Goal: Navigation & Orientation: Find specific page/section

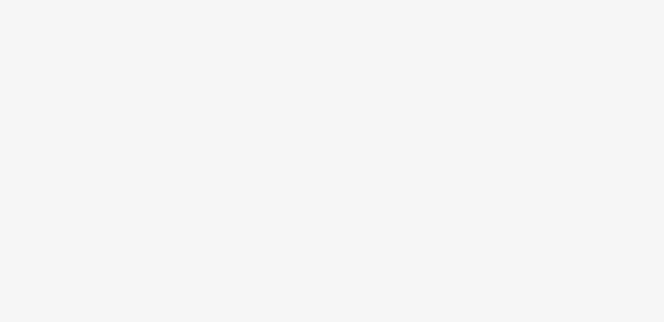
scroll to position [22, 0]
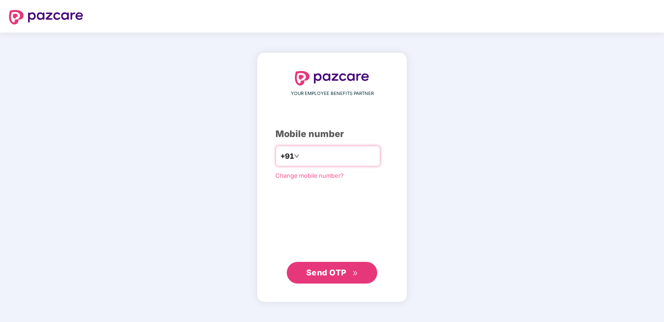
click at [316, 156] on input "number" at bounding box center [338, 156] width 74 height 14
type input "**********"
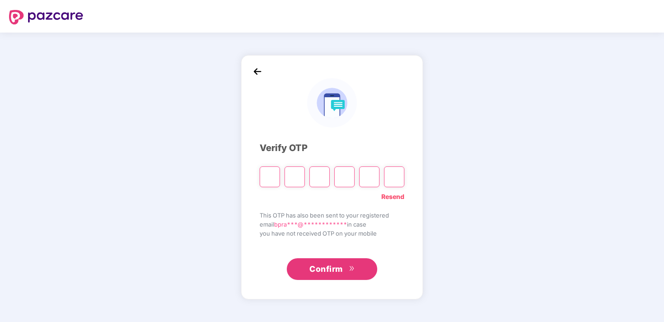
type input "*"
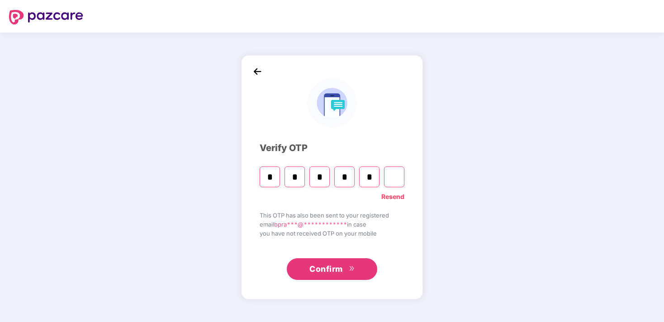
type input "*"
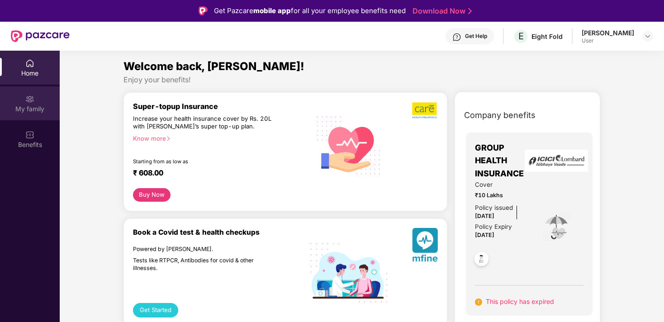
click at [35, 108] on div "My family" at bounding box center [30, 108] width 60 height 9
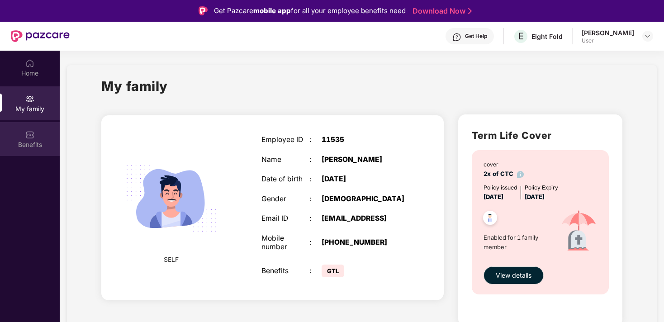
click at [39, 143] on div "Benefits" at bounding box center [30, 144] width 60 height 9
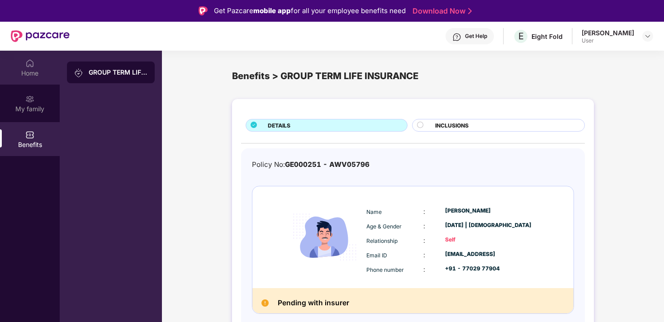
click at [33, 73] on div "Home" at bounding box center [30, 73] width 60 height 9
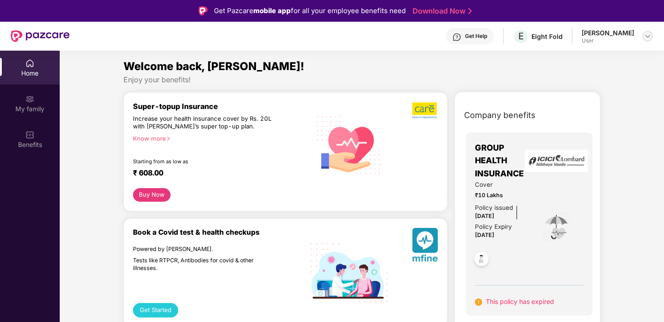
click at [646, 36] on img at bounding box center [647, 36] width 7 height 7
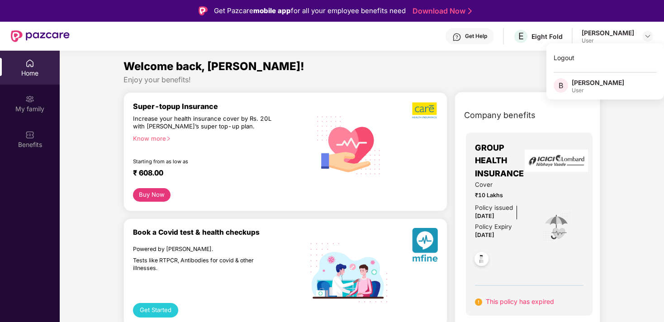
click at [307, 76] on div "Enjoy your benefits!" at bounding box center [361, 79] width 477 height 9
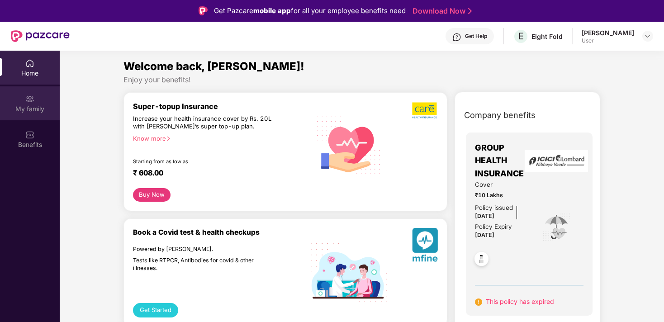
click at [33, 108] on div "My family" at bounding box center [30, 108] width 60 height 9
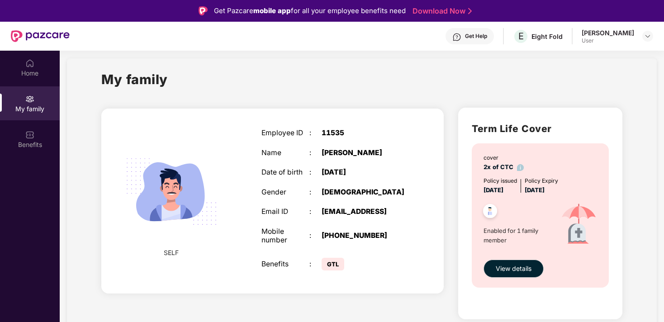
click at [283, 252] on div "Employee ID : 11535 Name : Bishal Prasad Date of birth : 04 Oct 1980 Gender : M…" at bounding box center [333, 201] width 162 height 166
click at [288, 189] on div "Gender" at bounding box center [285, 192] width 48 height 9
click at [29, 64] on img at bounding box center [29, 63] width 9 height 9
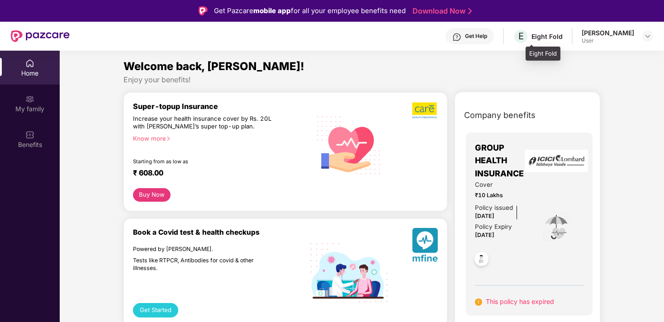
click at [562, 39] on div "Eight Fold" at bounding box center [546, 36] width 31 height 9
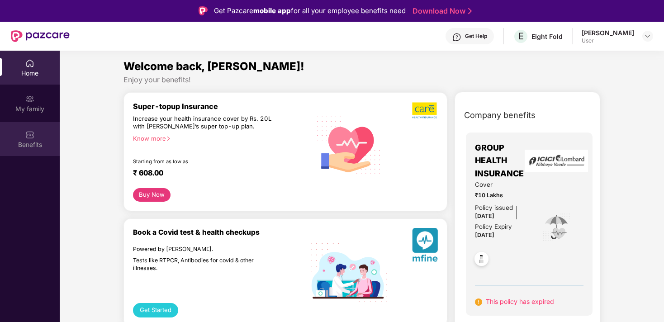
click at [35, 139] on div "Benefits" at bounding box center [30, 139] width 60 height 34
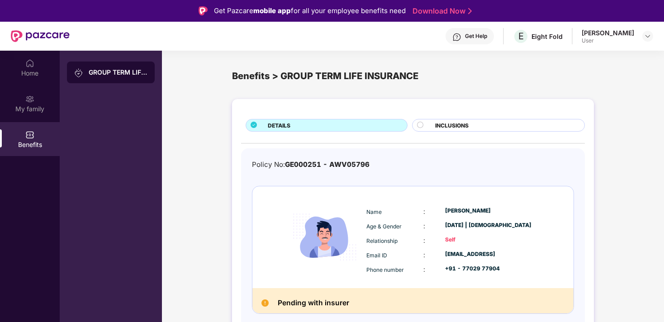
scroll to position [51, 0]
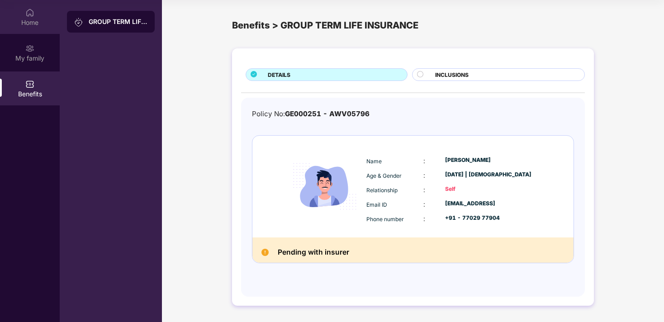
click at [32, 23] on div "Home" at bounding box center [30, 22] width 60 height 9
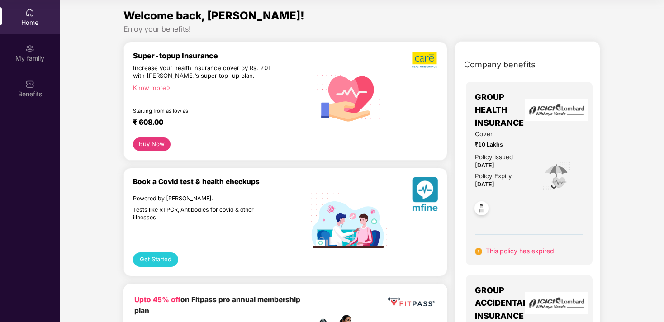
click at [22, 25] on div "Home" at bounding box center [30, 22] width 60 height 9
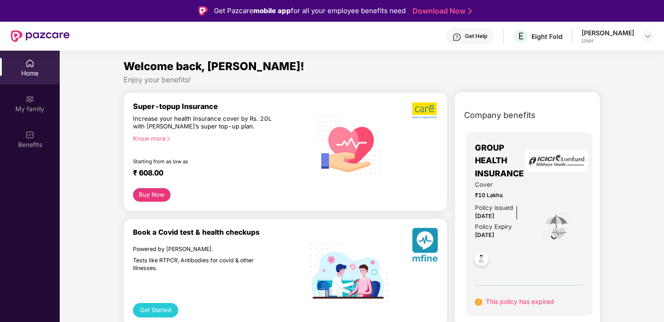
click at [484, 35] on div "Get Help" at bounding box center [476, 36] width 22 height 7
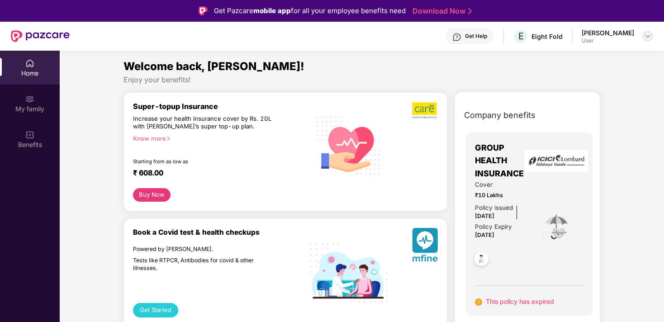
click at [642, 36] on div at bounding box center [647, 36] width 11 height 11
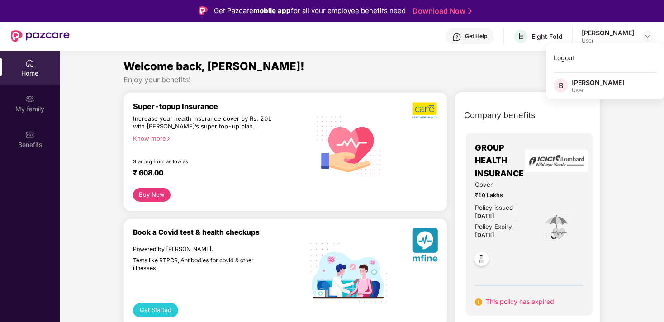
click at [569, 90] on div "B" at bounding box center [562, 86] width 18 height 16
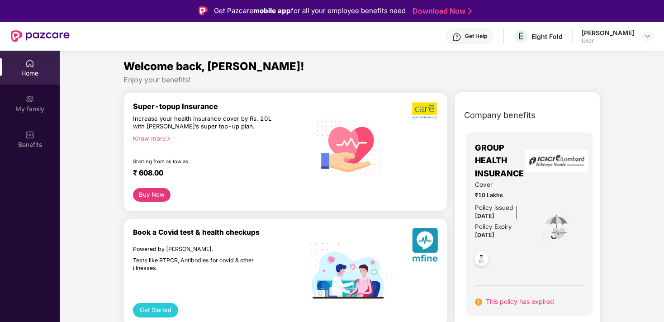
click at [39, 34] on img at bounding box center [40, 36] width 59 height 12
click at [33, 97] on img at bounding box center [29, 98] width 9 height 9
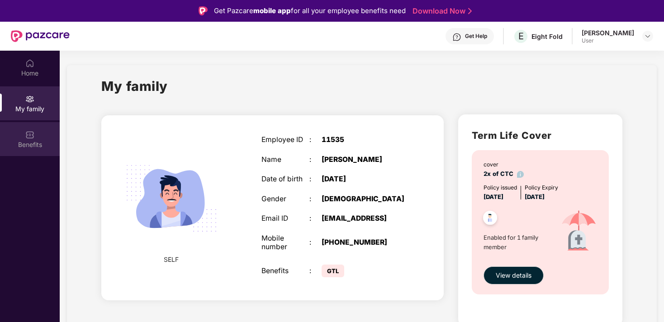
click at [33, 142] on div "Benefits" at bounding box center [30, 144] width 60 height 9
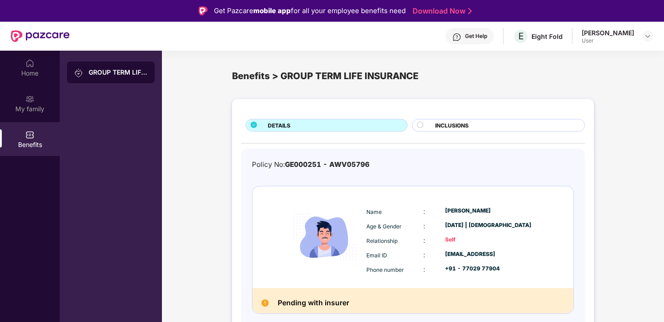
scroll to position [51, 0]
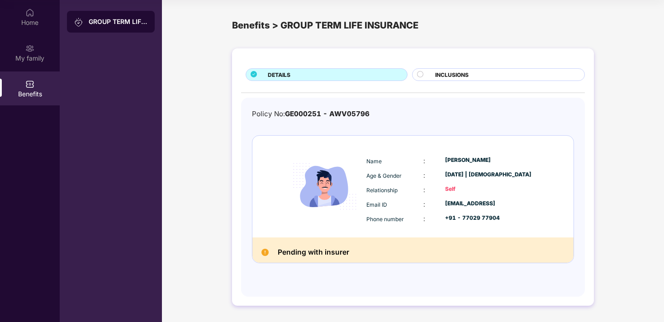
click at [450, 78] on span "INCLUSIONS" at bounding box center [451, 75] width 33 height 9
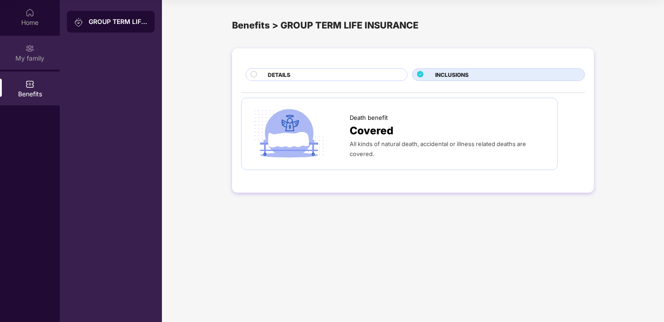
click at [32, 60] on div "My family" at bounding box center [30, 58] width 60 height 9
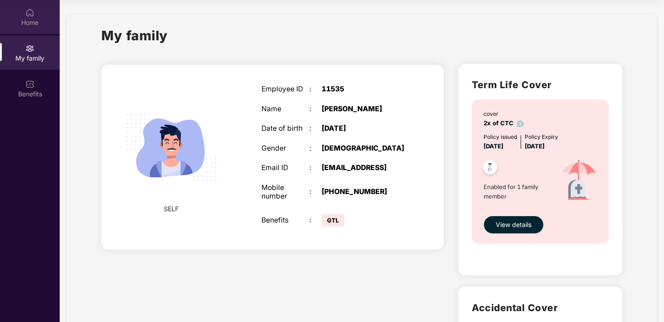
click at [31, 24] on div "Home" at bounding box center [30, 22] width 60 height 9
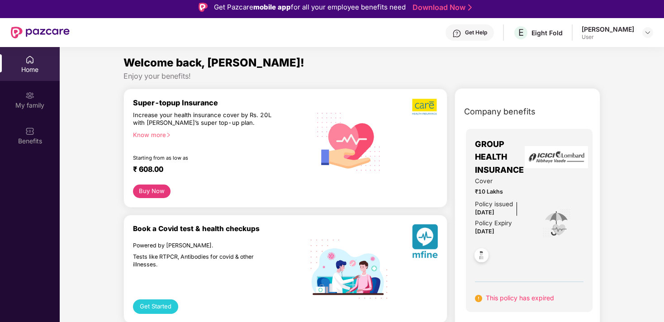
scroll to position [0, 0]
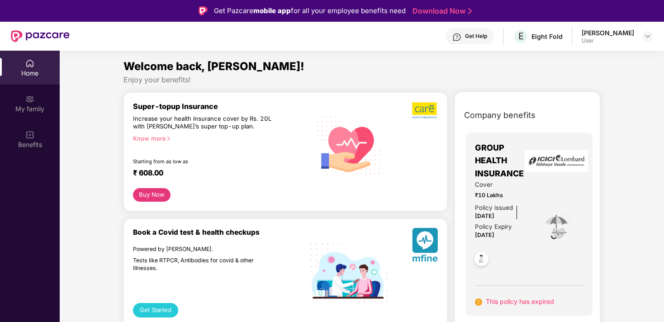
click at [637, 36] on div "Bishal Prasad User" at bounding box center [616, 36] width 71 height 16
click at [646, 36] on img at bounding box center [647, 36] width 7 height 7
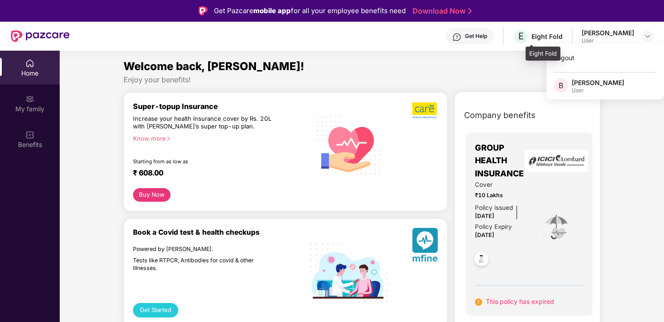
click at [562, 37] on div "Eight Fold" at bounding box center [546, 36] width 31 height 9
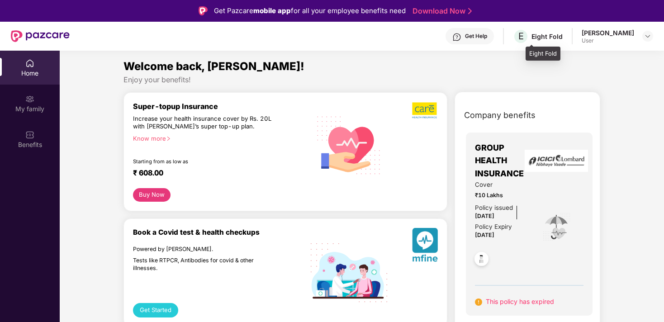
click at [547, 37] on div "Eight Fold" at bounding box center [546, 36] width 31 height 9
click at [474, 40] on div "Get Help" at bounding box center [469, 36] width 48 height 16
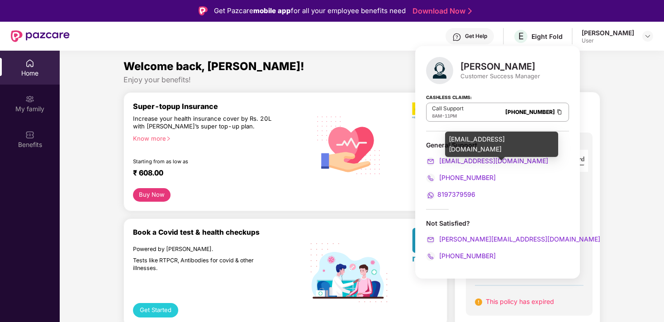
click at [471, 158] on span "support@pazcare.com" at bounding box center [492, 161] width 111 height 8
drag, startPoint x: 511, startPoint y: 159, endPoint x: 439, endPoint y: 164, distance: 72.1
click at [439, 164] on div "support@pazcare.com" at bounding box center [497, 161] width 143 height 10
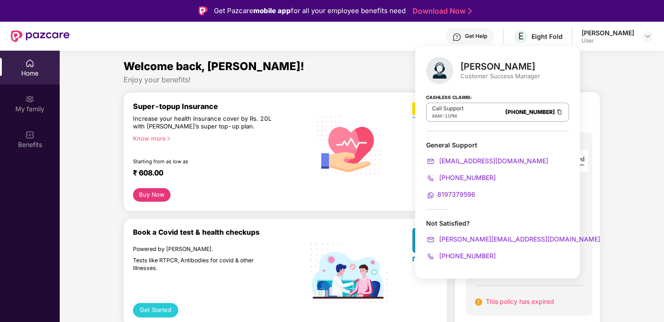
click at [344, 47] on div "Get Help E Eight Fold Bishal Prasad User" at bounding box center [361, 36] width 583 height 29
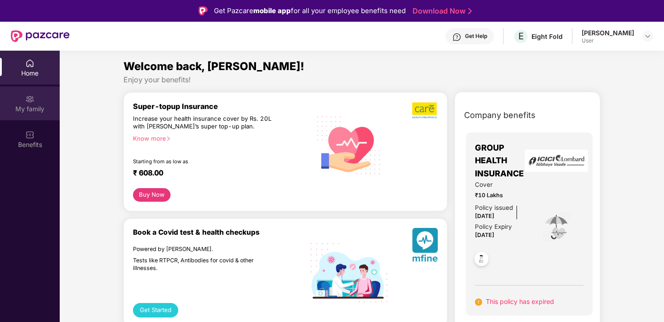
click at [23, 110] on div "My family" at bounding box center [30, 108] width 60 height 9
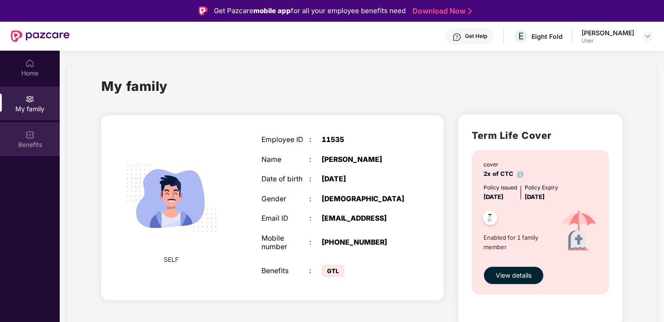
click at [24, 148] on div "Benefits" at bounding box center [30, 144] width 60 height 9
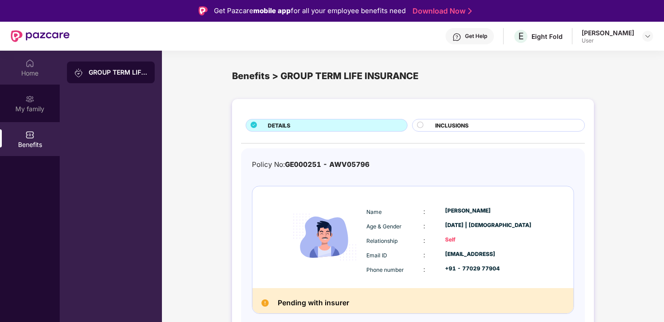
click at [32, 67] on img at bounding box center [29, 63] width 9 height 9
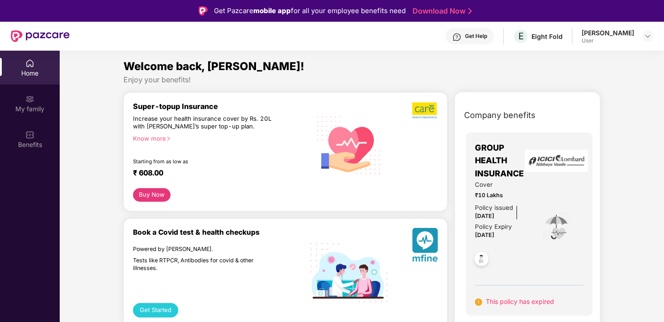
click at [487, 37] on div "Get Help" at bounding box center [476, 36] width 22 height 7
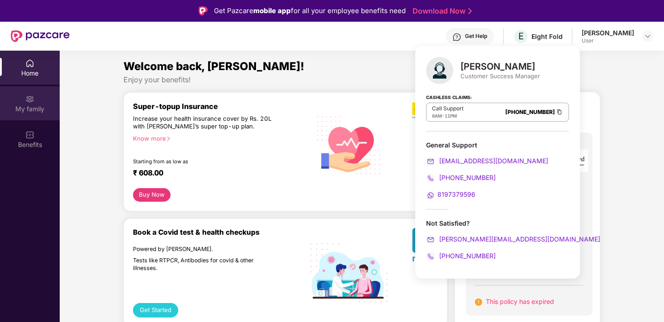
click at [35, 103] on div "My family" at bounding box center [30, 103] width 60 height 34
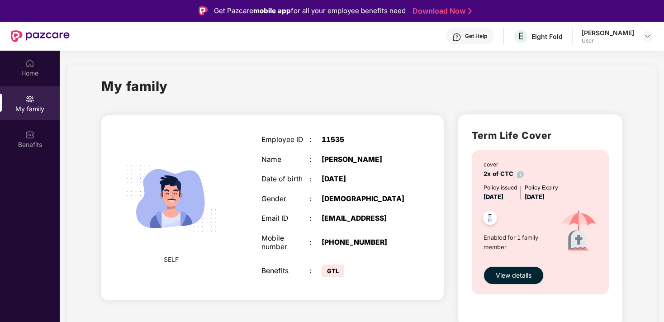
click at [332, 142] on div "11535" at bounding box center [363, 140] width 84 height 9
click at [33, 145] on div "Benefits" at bounding box center [30, 144] width 60 height 9
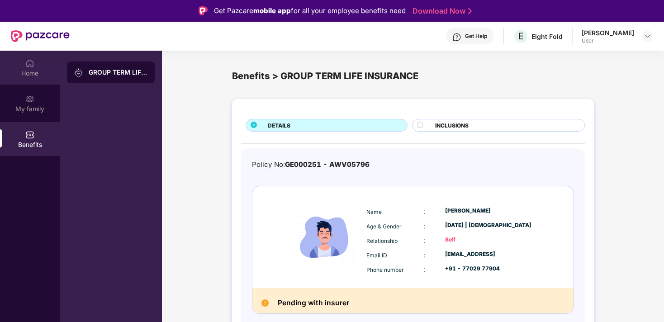
click at [33, 74] on div "Home" at bounding box center [30, 73] width 60 height 9
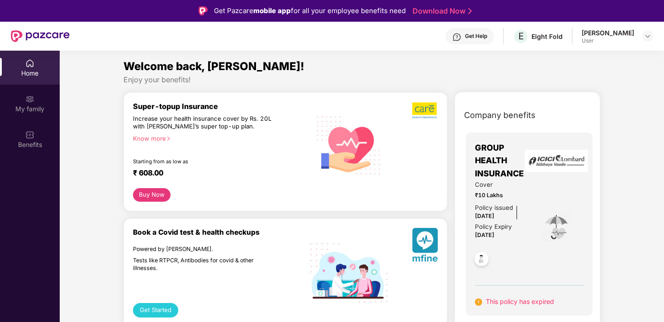
click at [609, 37] on div "User" at bounding box center [607, 40] width 52 height 7
click at [646, 37] on img at bounding box center [647, 36] width 7 height 7
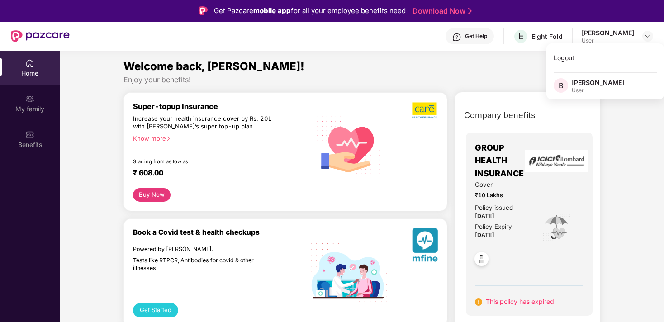
click at [485, 35] on div "Get Help" at bounding box center [476, 36] width 22 height 7
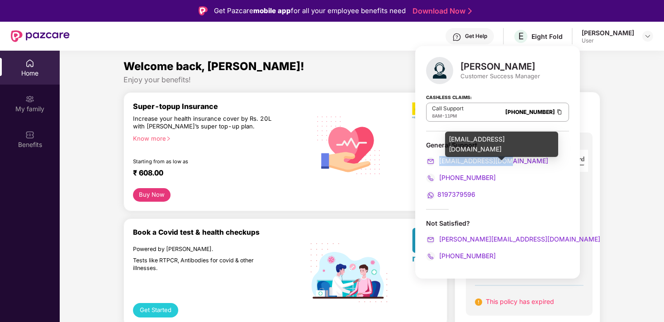
drag, startPoint x: 515, startPoint y: 160, endPoint x: 439, endPoint y: 161, distance: 76.0
click at [439, 161] on div "support@pazcare.com" at bounding box center [497, 161] width 143 height 10
copy span "support@pazcare.com"
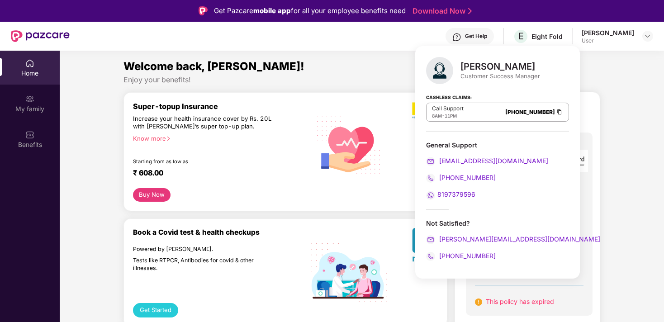
click at [334, 75] on div "Enjoy your benefits!" at bounding box center [361, 79] width 477 height 9
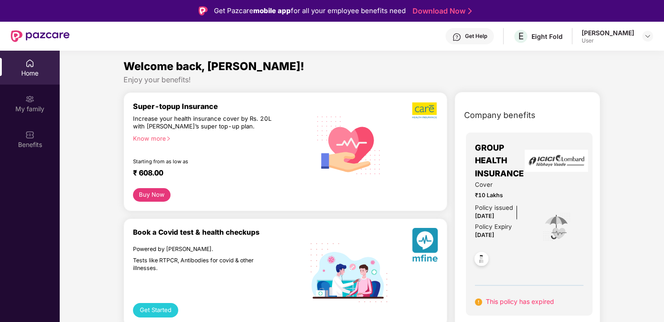
click at [618, 33] on div "[PERSON_NAME]" at bounding box center [607, 32] width 52 height 9
click at [646, 37] on img at bounding box center [647, 36] width 7 height 7
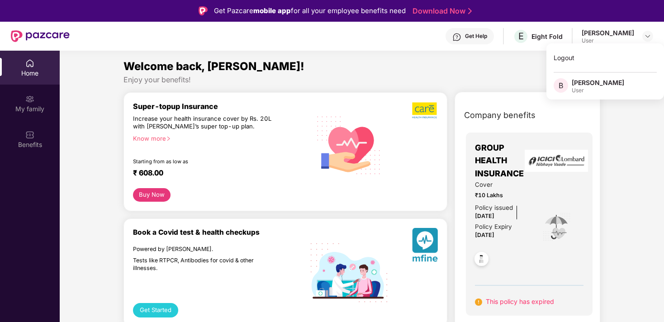
click at [594, 85] on div "[PERSON_NAME]" at bounding box center [597, 82] width 52 height 9
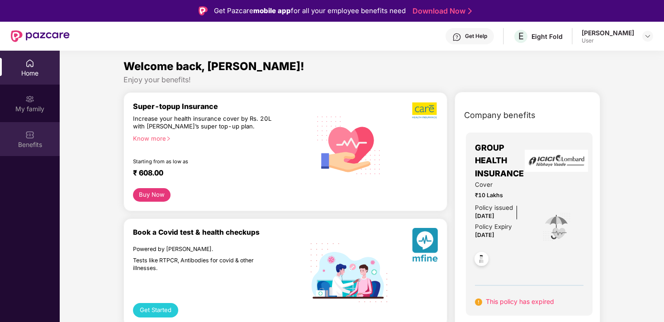
click at [33, 138] on img at bounding box center [29, 134] width 9 height 9
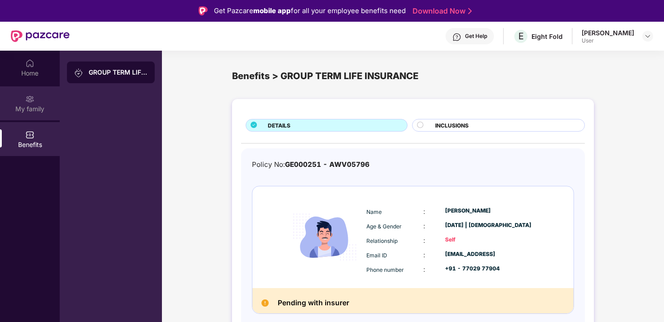
click at [35, 107] on div "My family" at bounding box center [30, 108] width 60 height 9
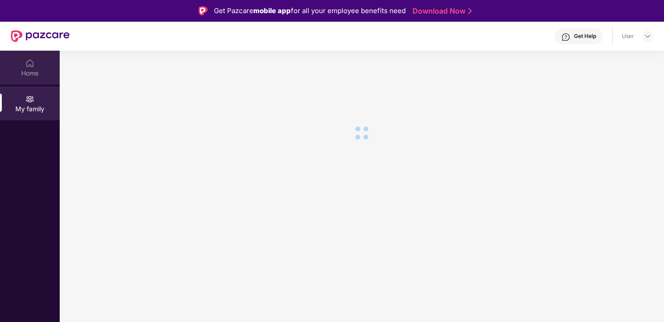
click at [23, 66] on div "Home" at bounding box center [30, 68] width 60 height 34
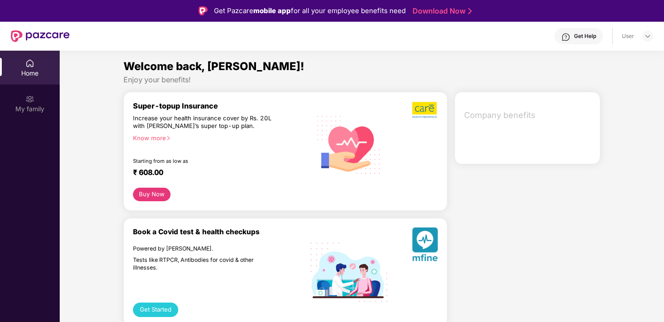
click at [634, 34] on div "User" at bounding box center [637, 36] width 31 height 11
